Goal: Information Seeking & Learning: Learn about a topic

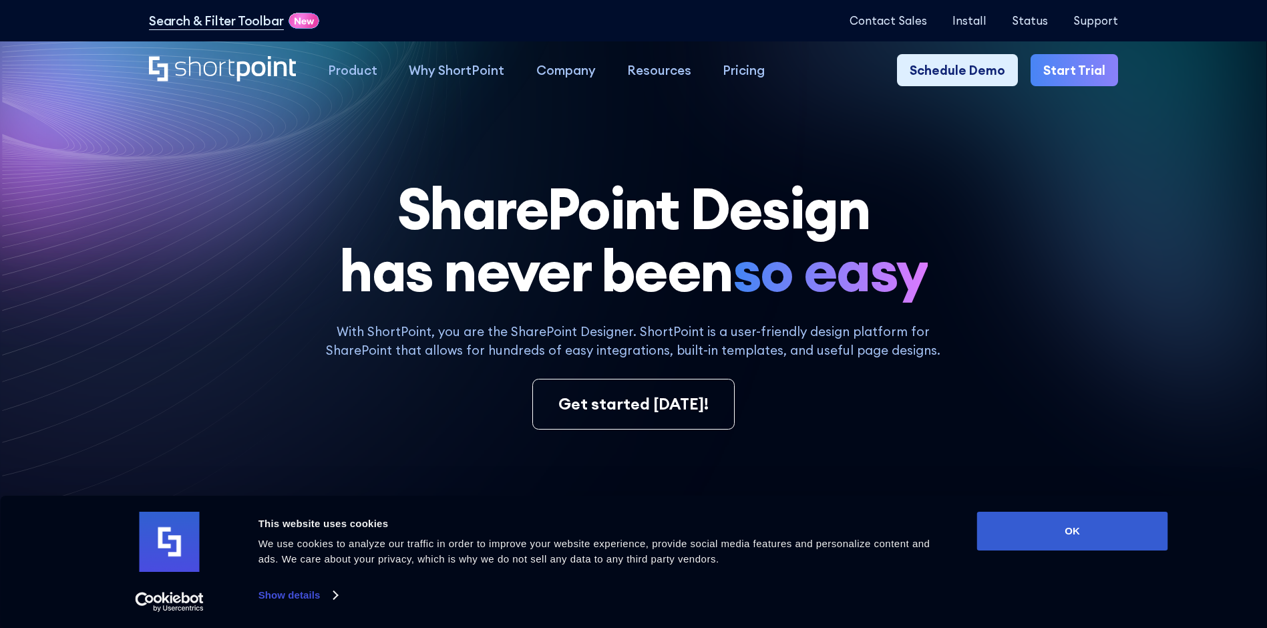
click at [943, 262] on h1 "SharePoint Design has never been so easy" at bounding box center [633, 241] width 969 height 126
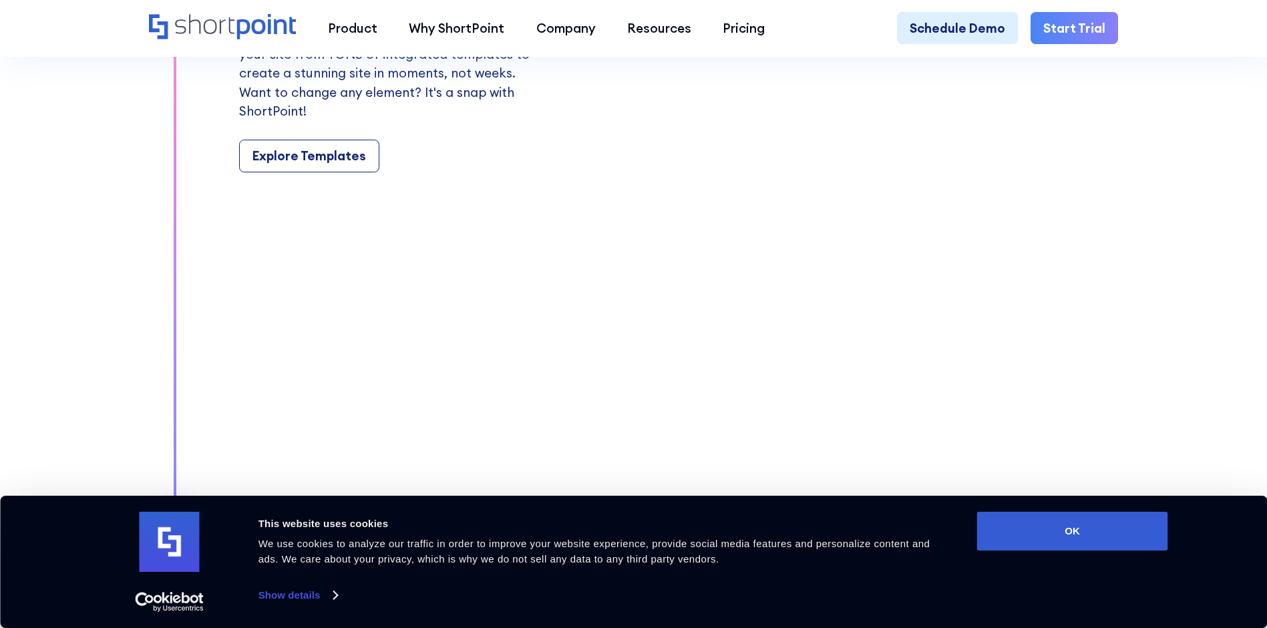
scroll to position [1650, 0]
click at [328, 162] on div "Explore Templates" at bounding box center [310, 152] width 114 height 19
click at [339, 152] on link "Explore Templates" at bounding box center [309, 152] width 140 height 33
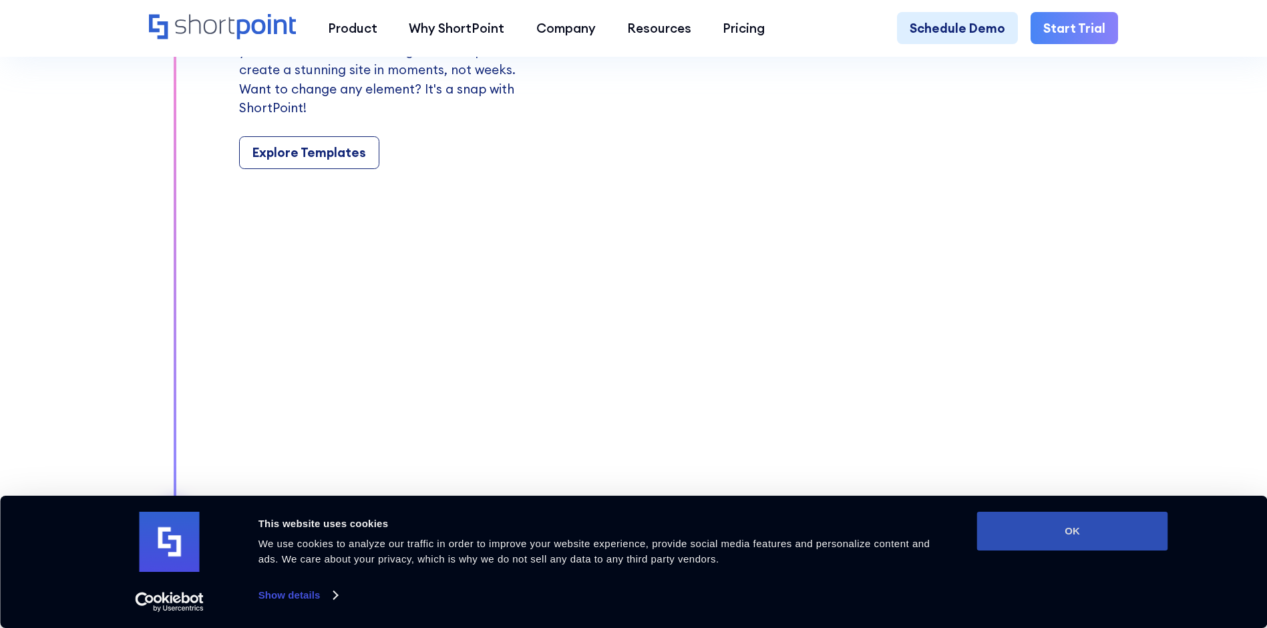
click at [1075, 540] on button "OK" at bounding box center [1072, 531] width 191 height 39
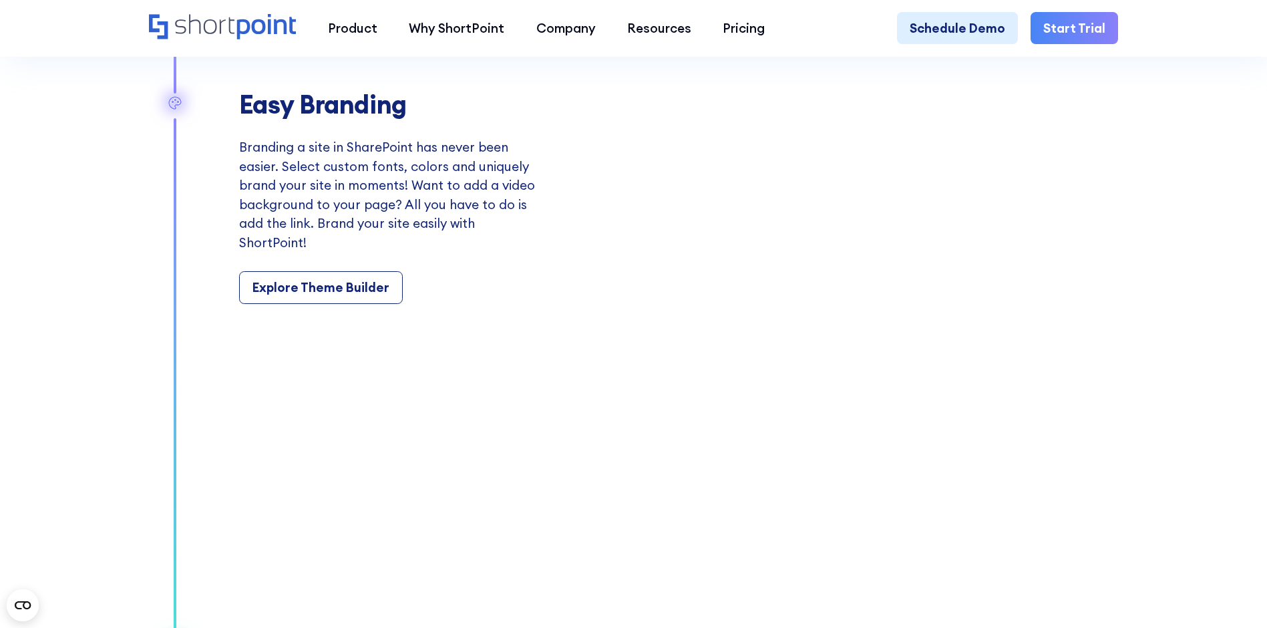
scroll to position [2378, 0]
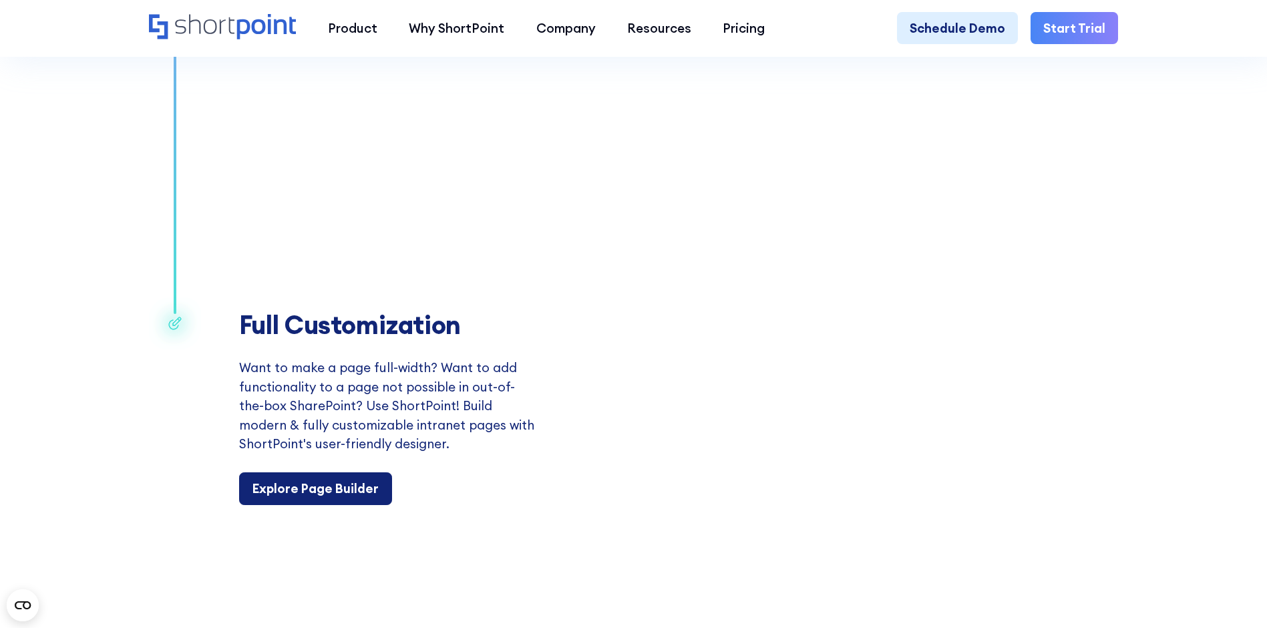
click at [351, 498] on div "Explore Page Builder" at bounding box center [316, 488] width 126 height 19
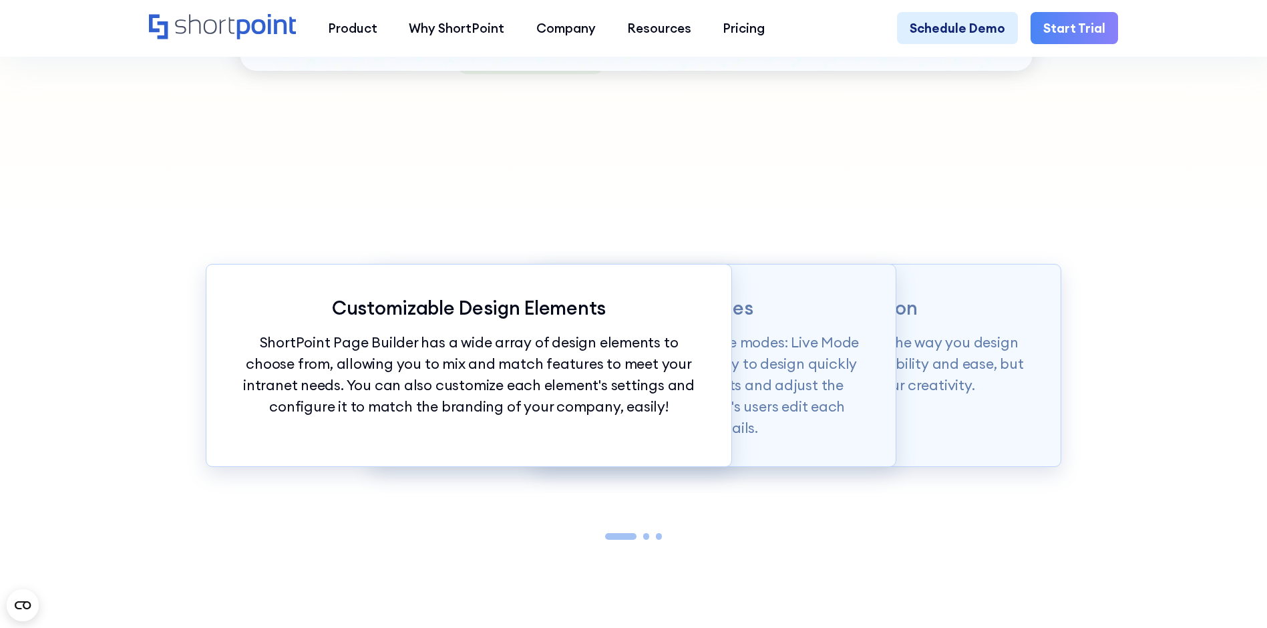
scroll to position [1432, 0]
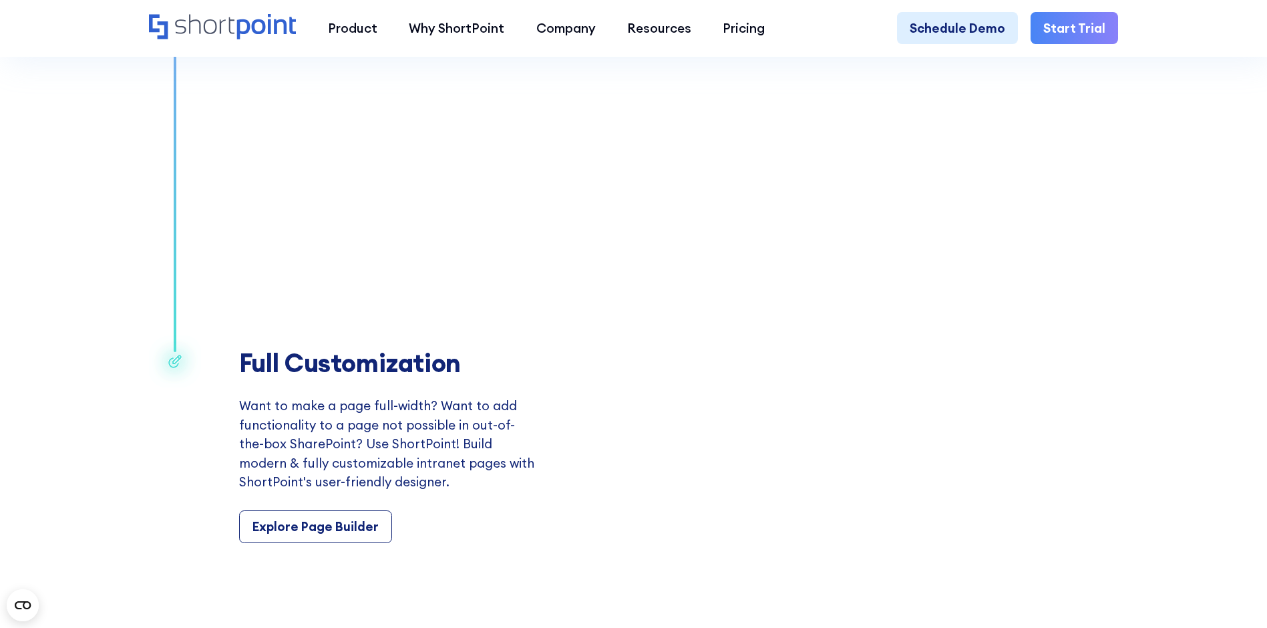
scroll to position [2608, 0]
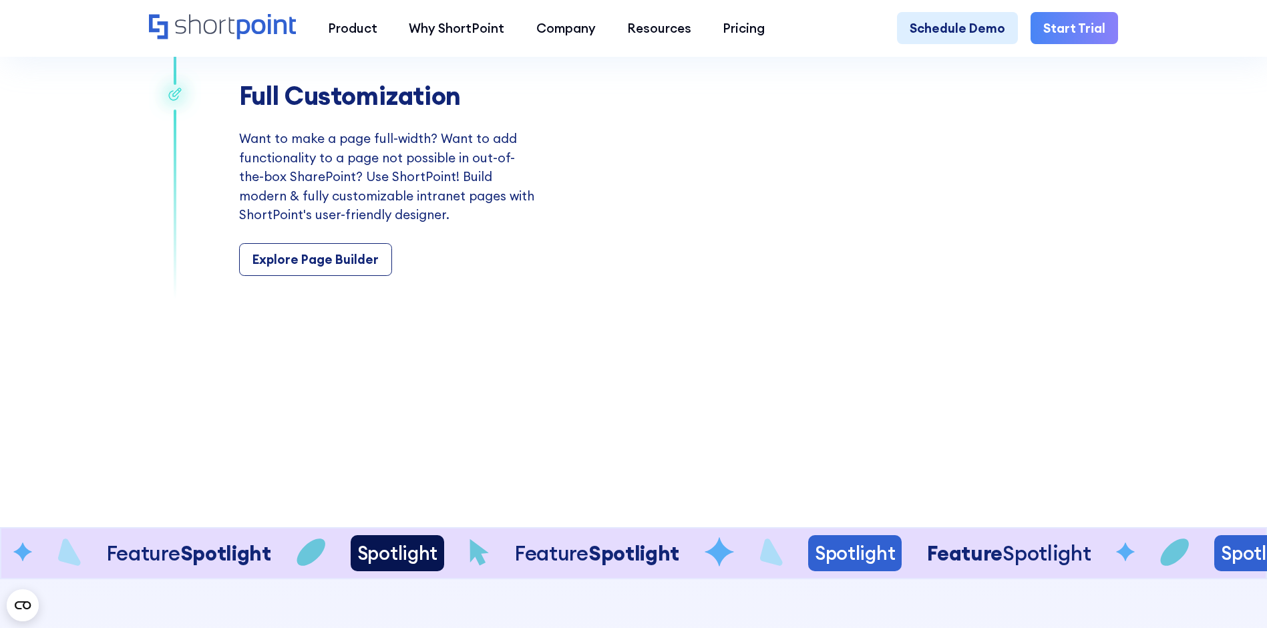
click at [728, 159] on video "Your browser does not support the video tag." at bounding box center [849, 179] width 538 height 444
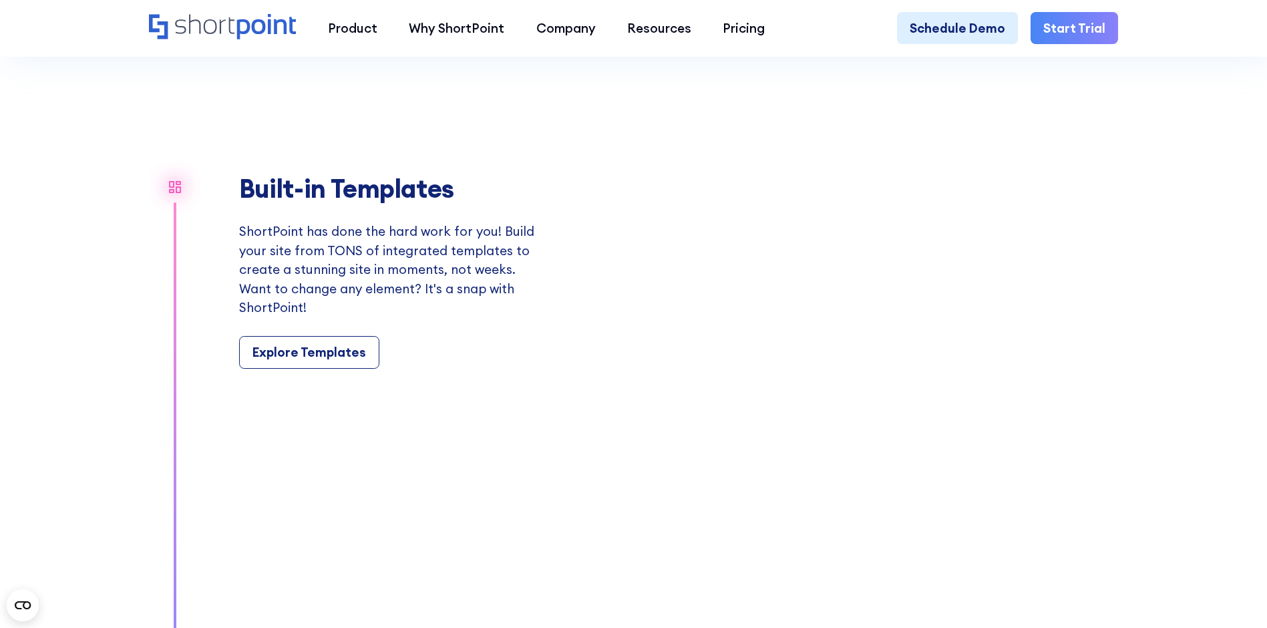
scroll to position [1407, 0]
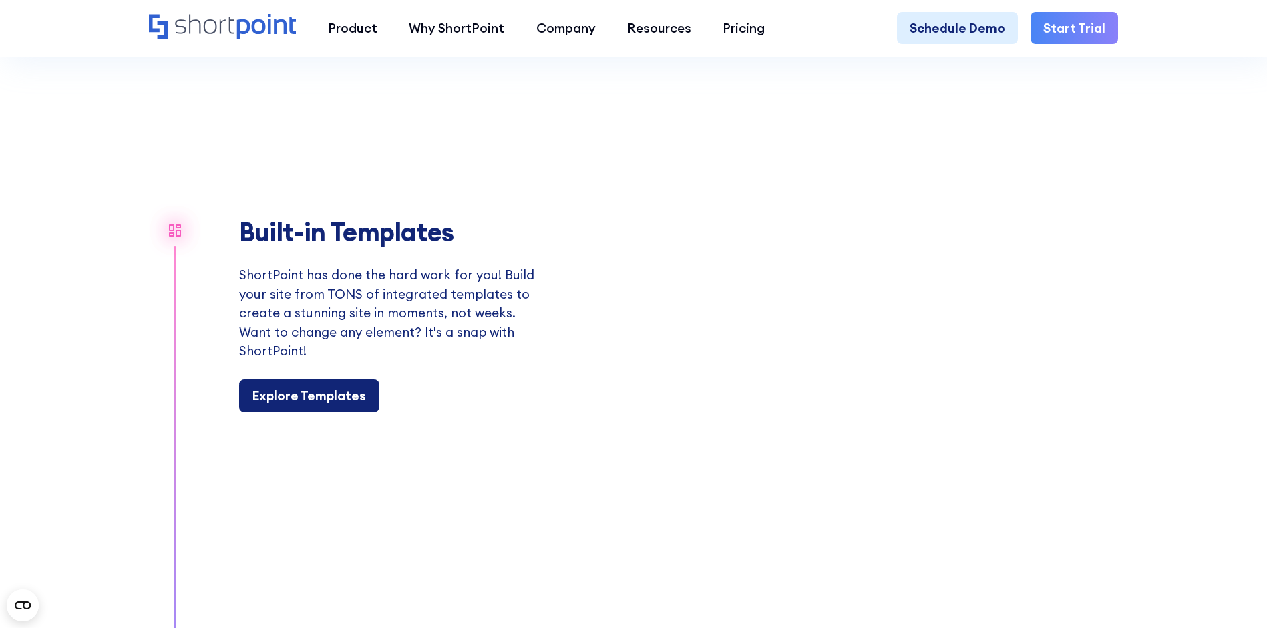
click at [311, 404] on div "Explore Templates" at bounding box center [310, 395] width 114 height 19
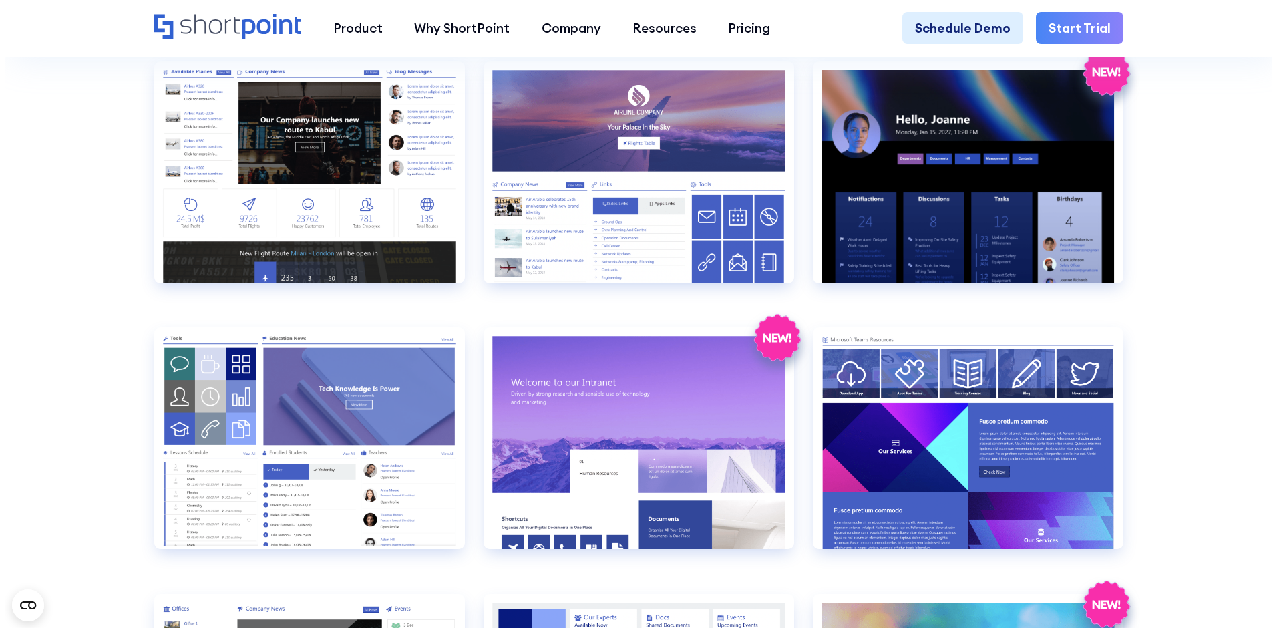
scroll to position [1460, 0]
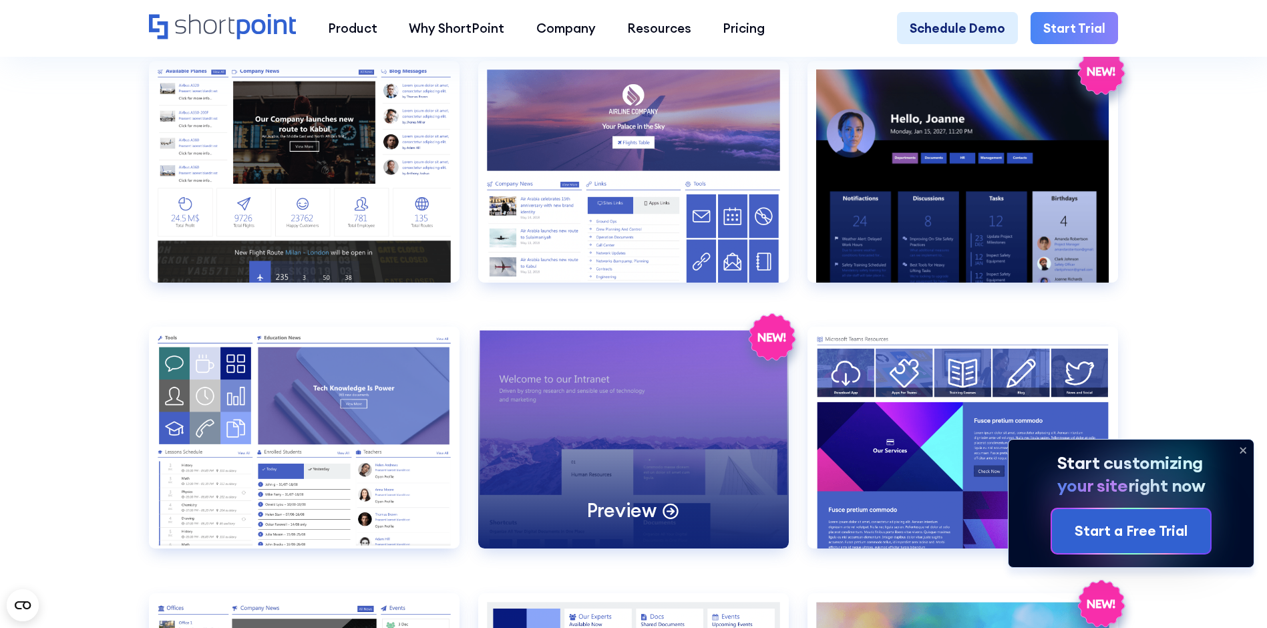
click at [637, 404] on div "Preview" at bounding box center [633, 438] width 311 height 222
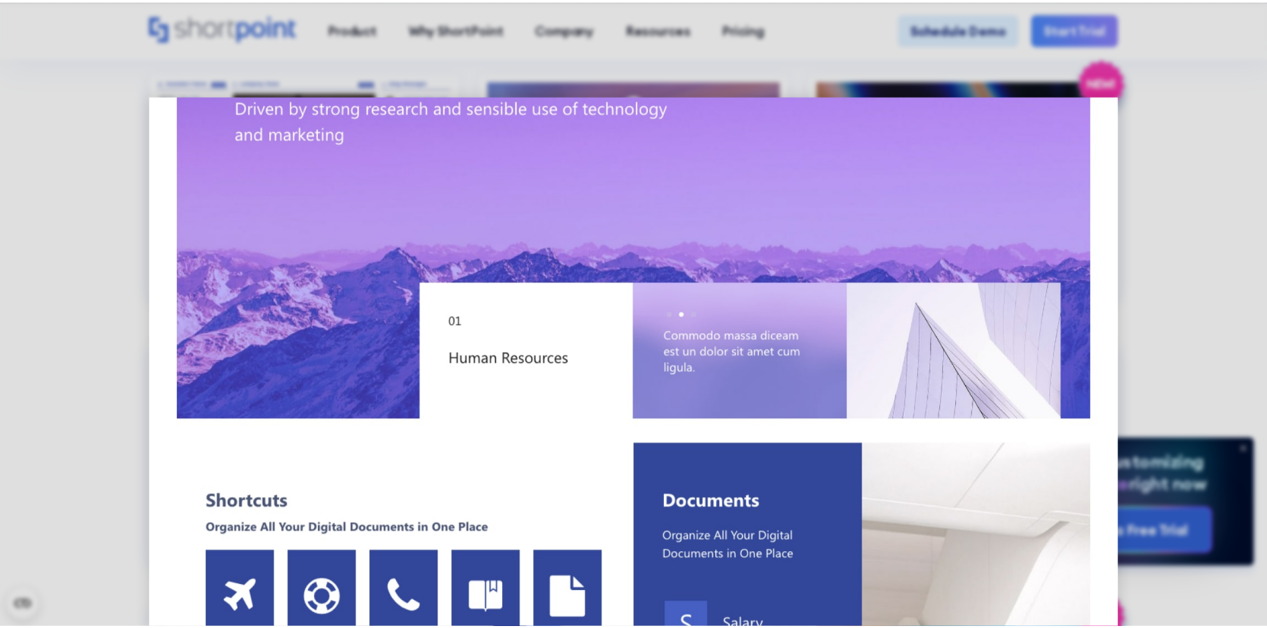
scroll to position [0, 0]
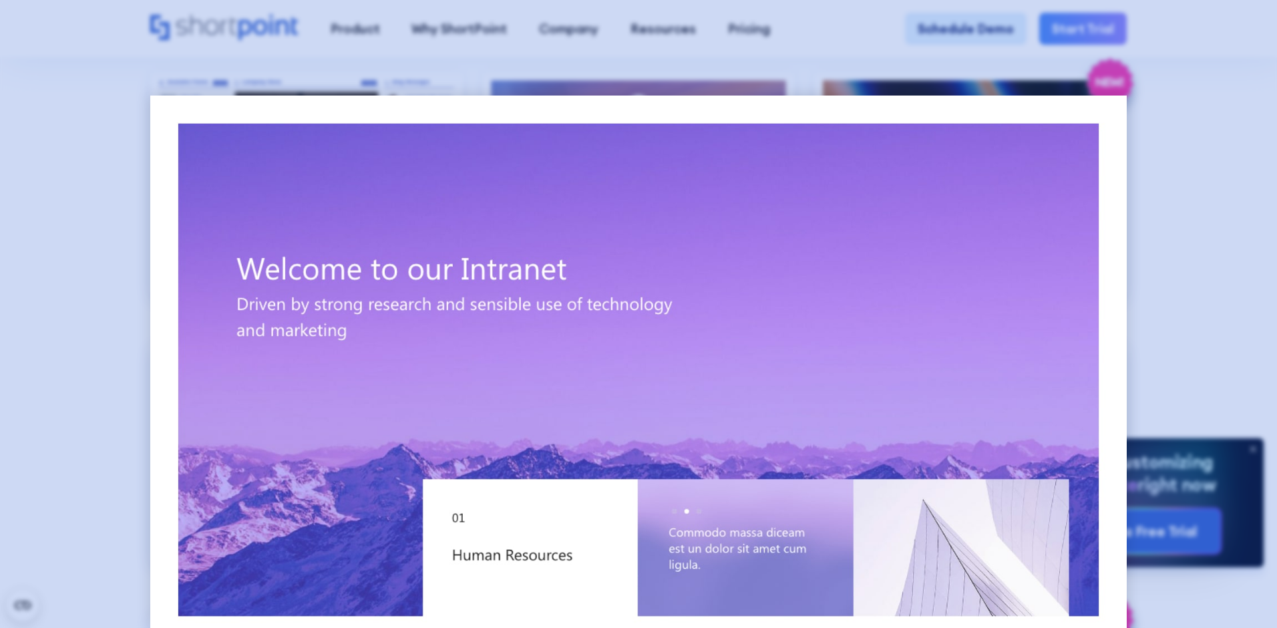
click at [1148, 291] on div at bounding box center [638, 314] width 1277 height 628
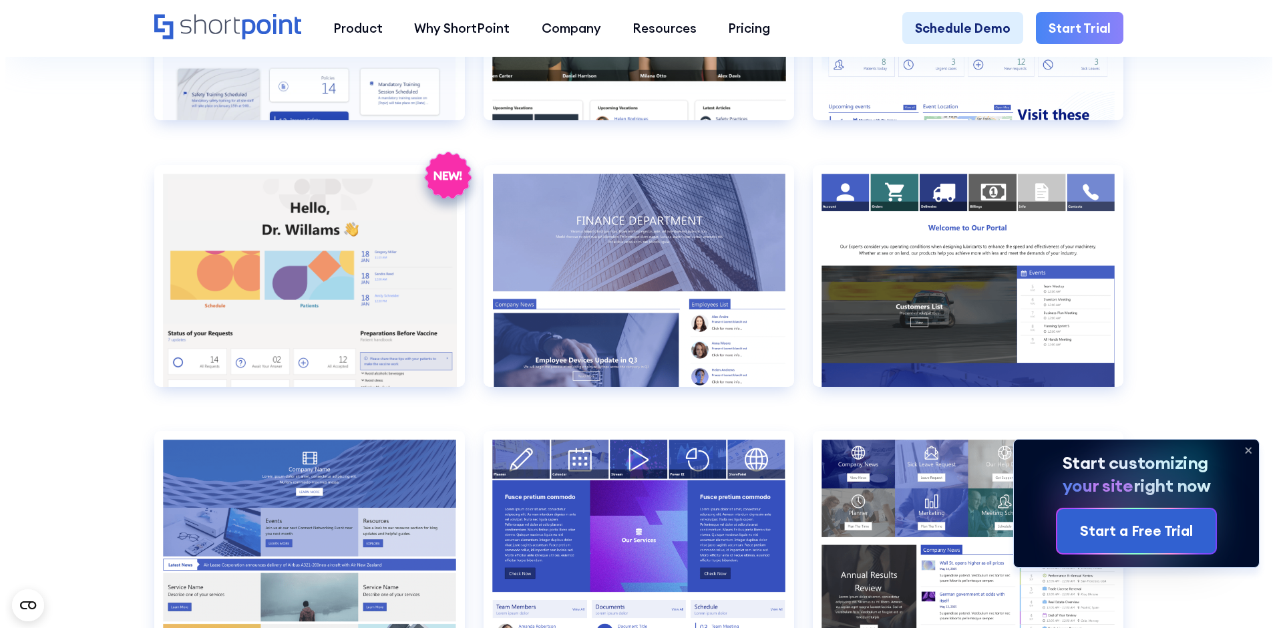
scroll to position [2983, 0]
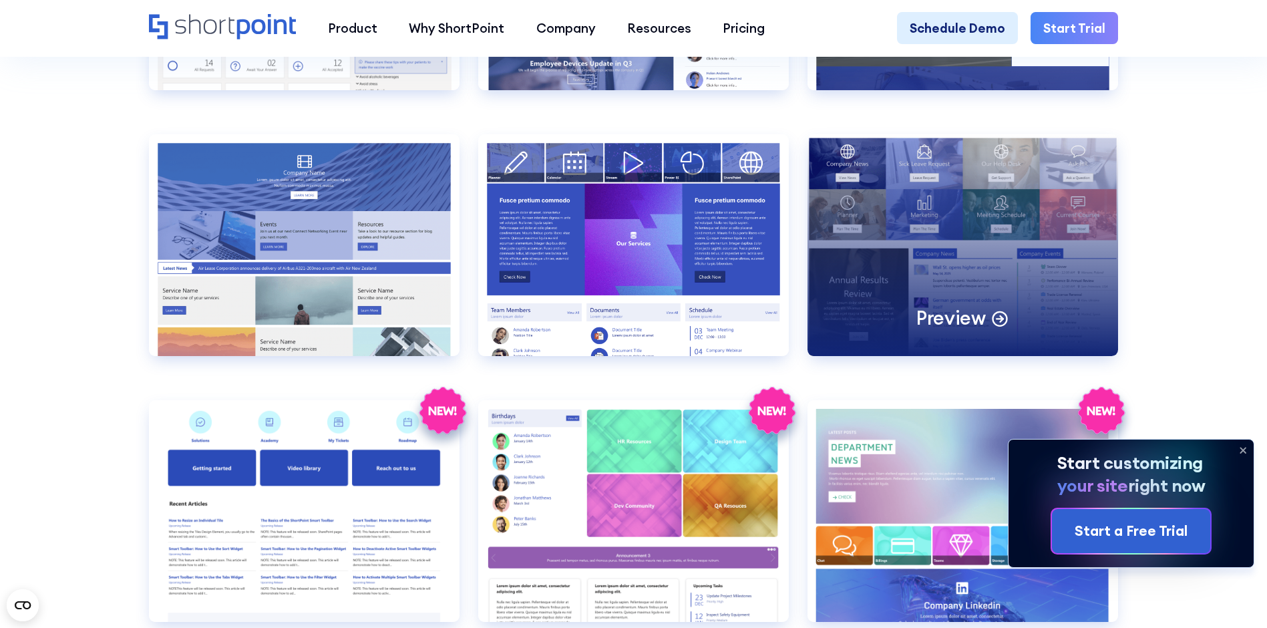
click at [967, 265] on div "Preview" at bounding box center [963, 245] width 311 height 222
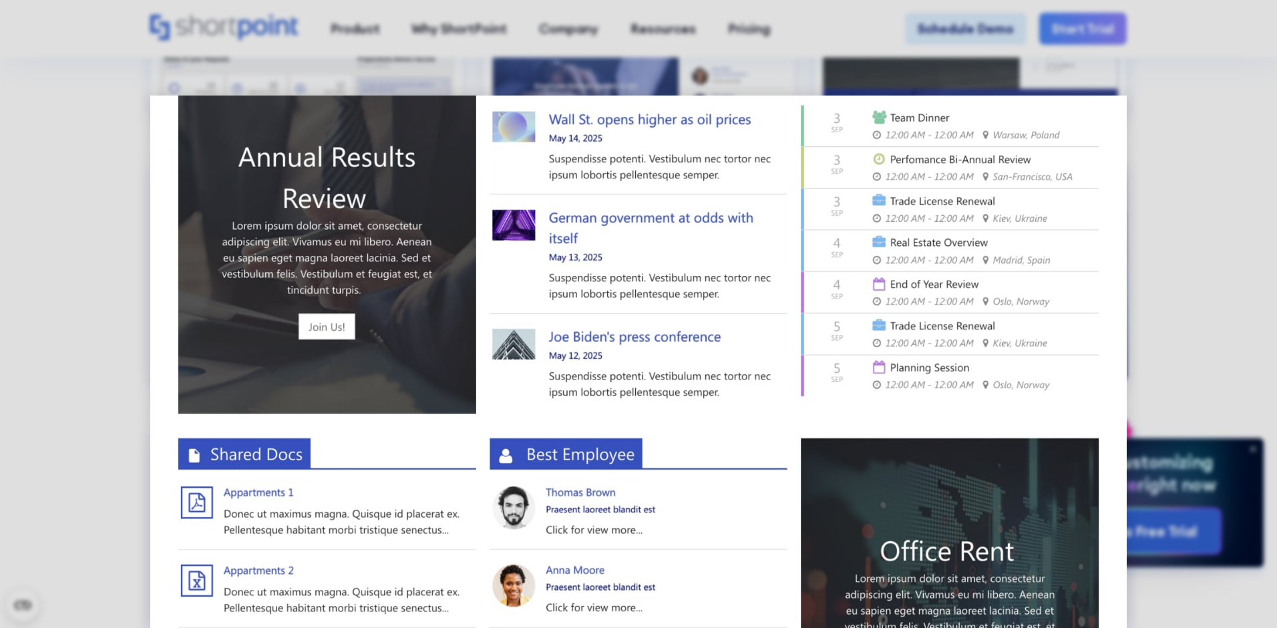
scroll to position [0, 0]
